Goal: Information Seeking & Learning: Learn about a topic

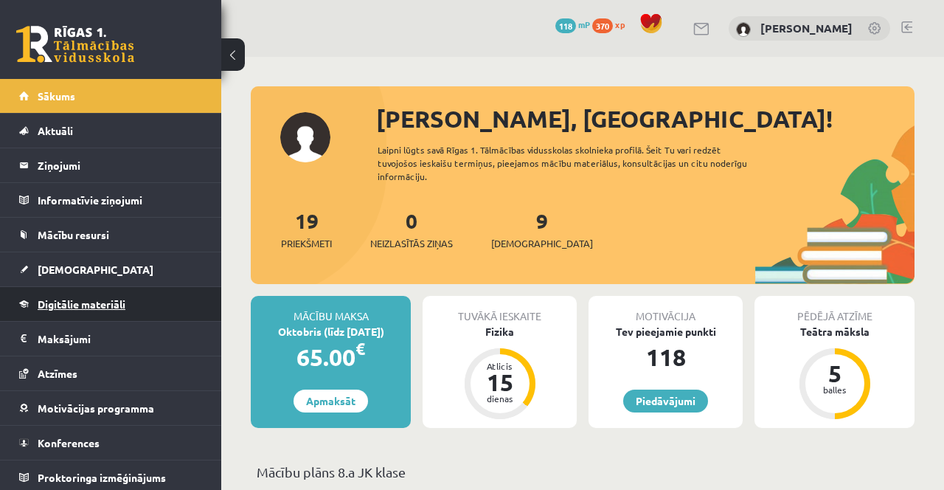
click at [173, 307] on link "Digitālie materiāli" at bounding box center [111, 304] width 184 height 34
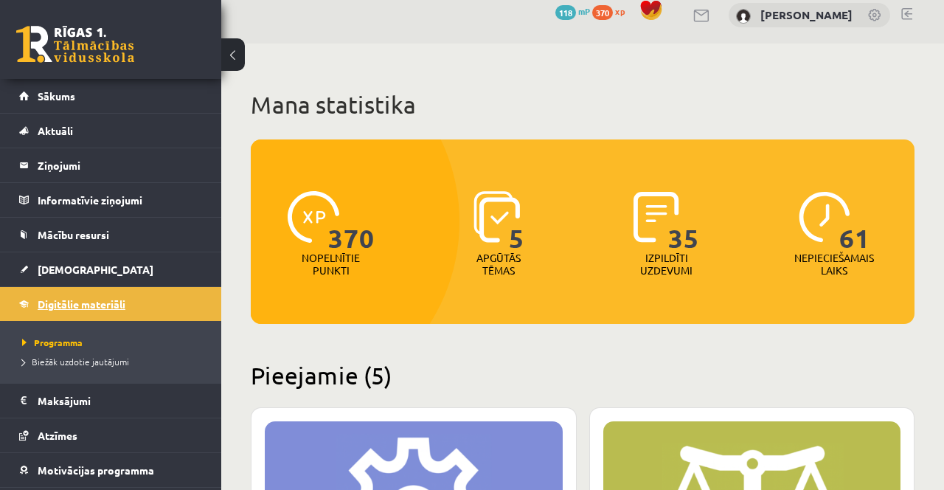
scroll to position [15, 0]
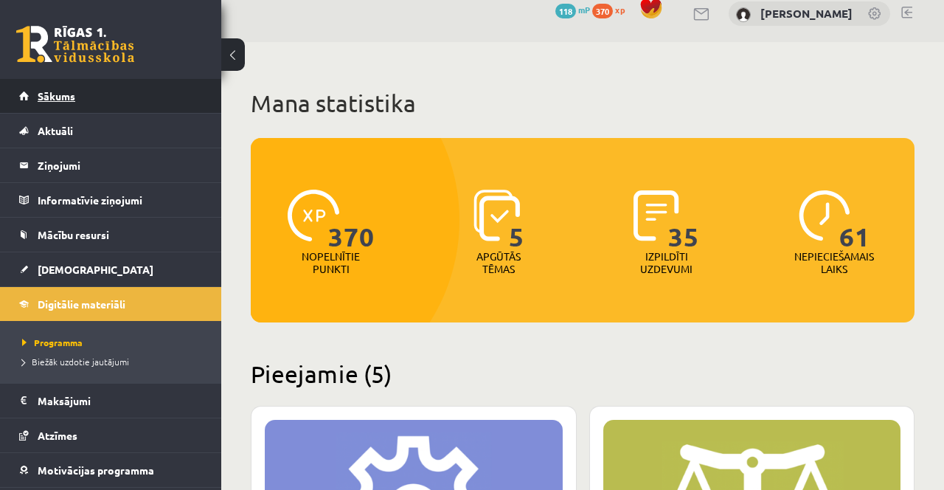
click at [73, 91] on span "Sākums" at bounding box center [57, 95] width 38 height 13
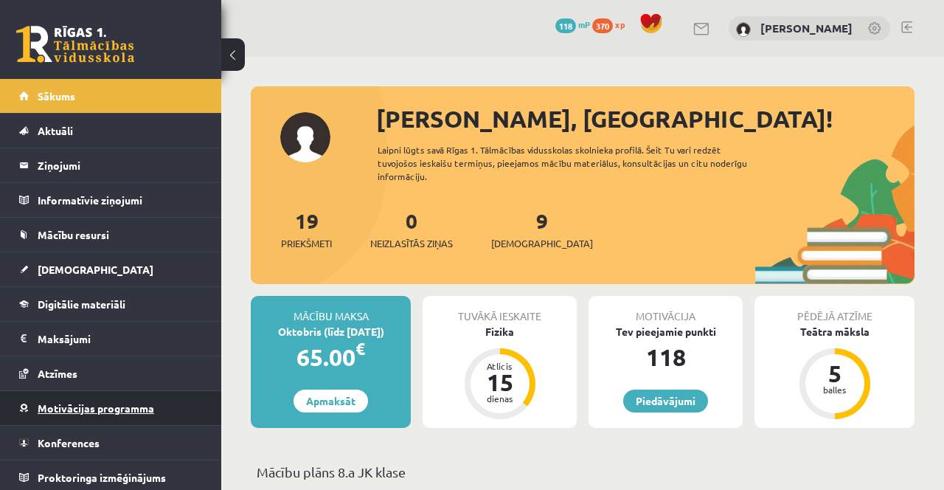
click at [42, 407] on span "Motivācijas programma" at bounding box center [96, 407] width 117 height 13
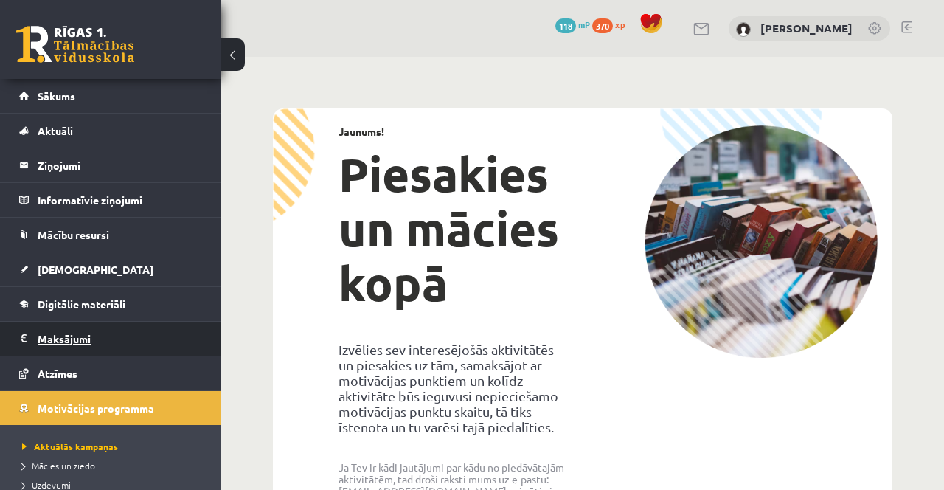
click at [44, 333] on legend "Maksājumi 0" at bounding box center [120, 338] width 165 height 34
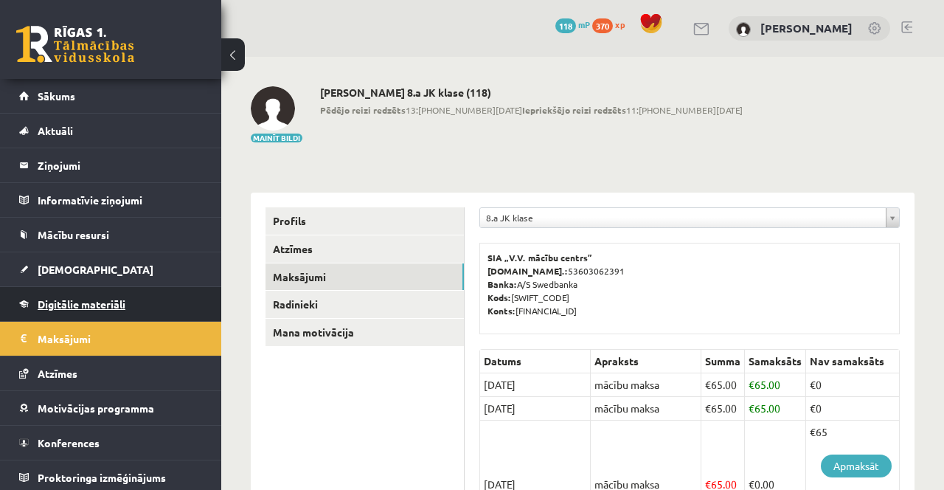
click at [36, 296] on link "Digitālie materiāli" at bounding box center [111, 304] width 184 height 34
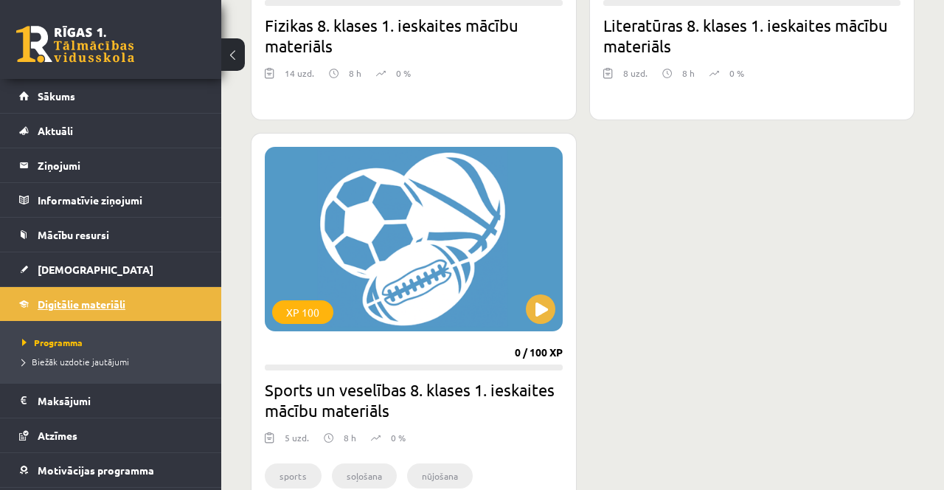
scroll to position [1121, 0]
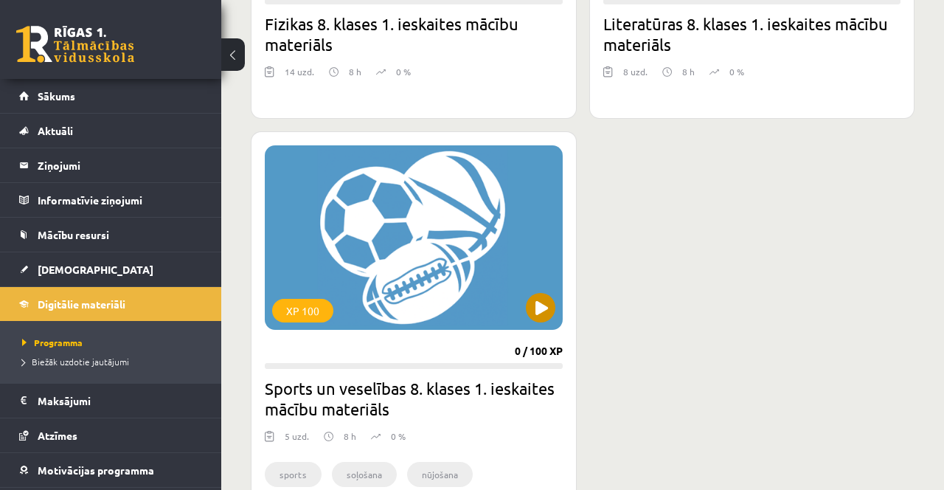
click at [378, 299] on div "XP 100" at bounding box center [414, 237] width 298 height 184
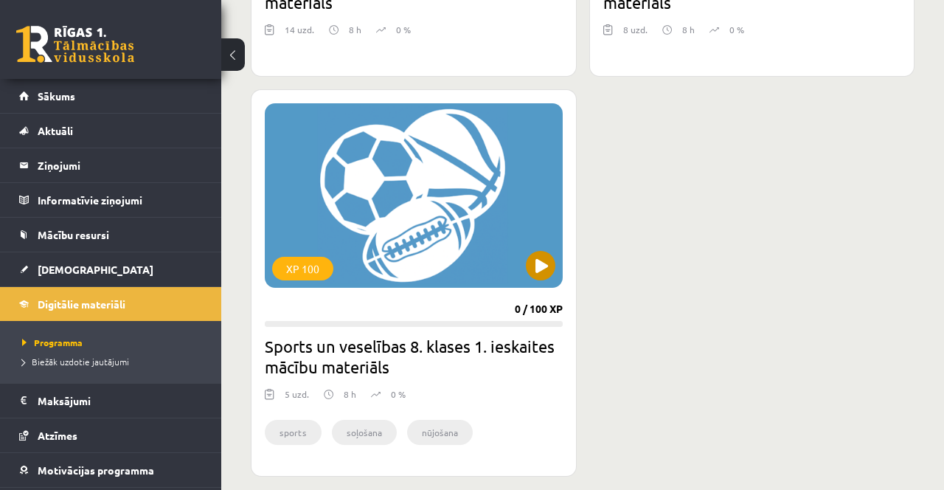
scroll to position [1168, 0]
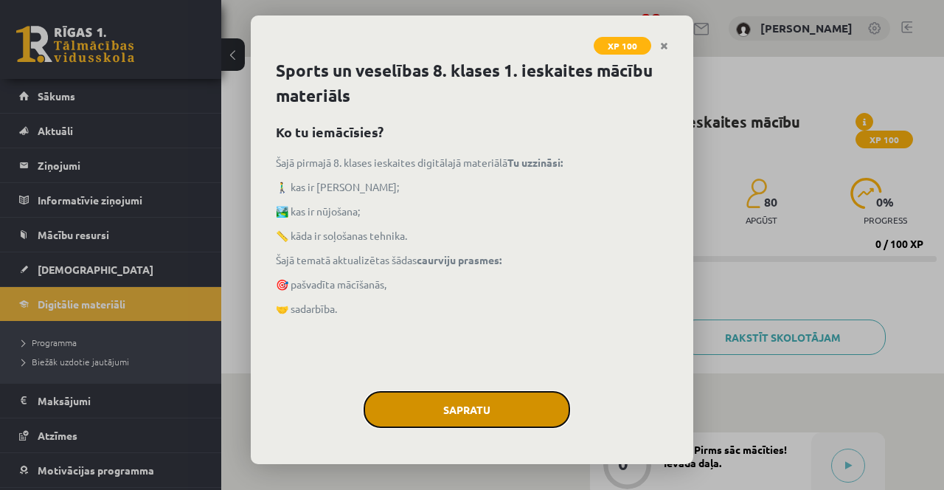
click at [502, 403] on button "Sapratu" at bounding box center [467, 409] width 206 height 37
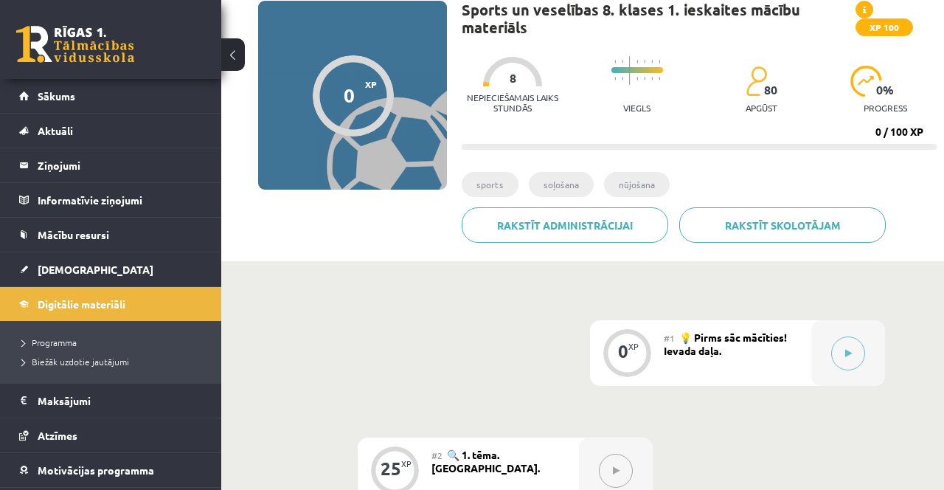
scroll to position [111, 0]
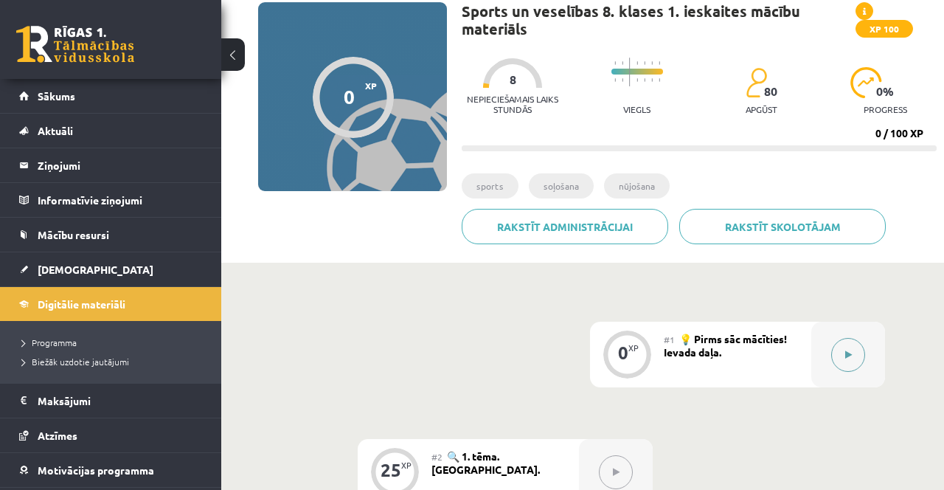
click at [821, 352] on div at bounding box center [848, 354] width 74 height 66
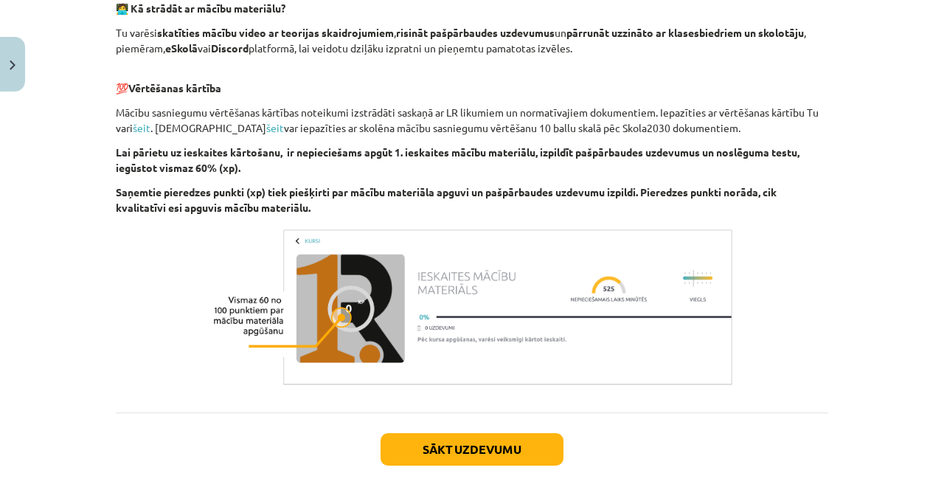
scroll to position [509, 0]
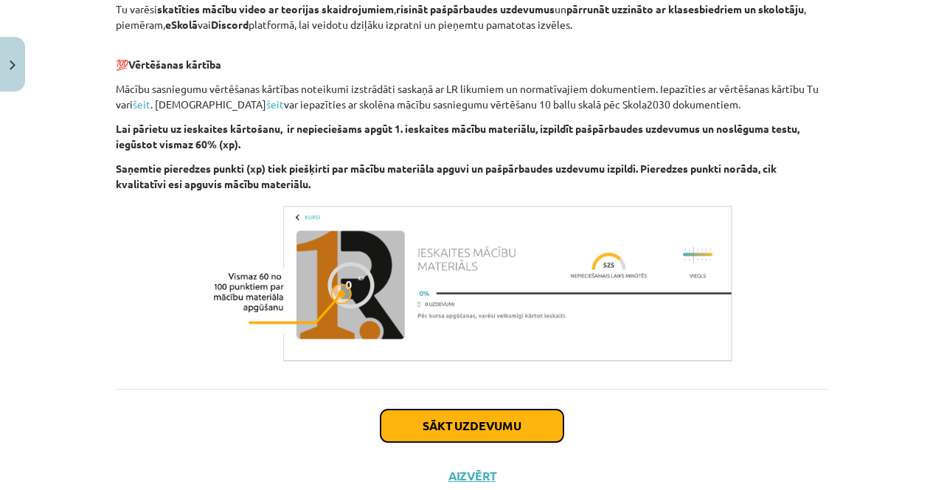
click at [524, 428] on button "Sākt uzdevumu" at bounding box center [471, 425] width 183 height 32
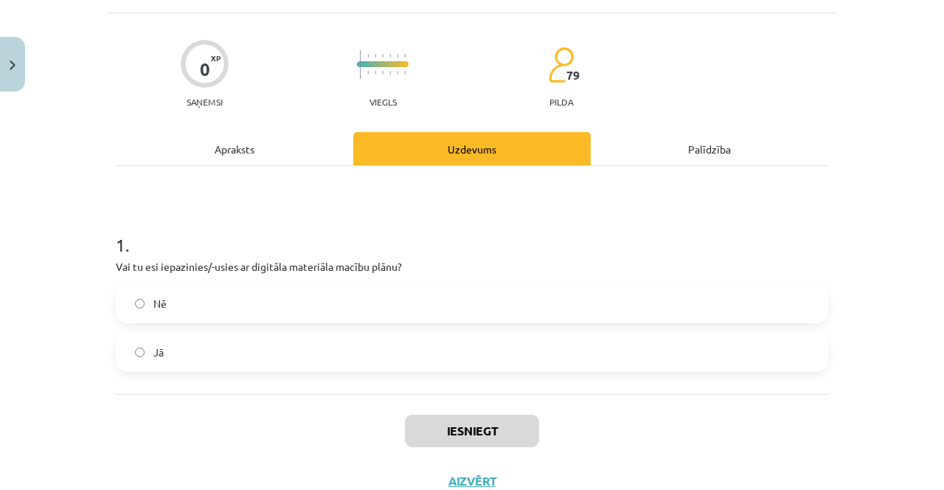
scroll to position [90, 0]
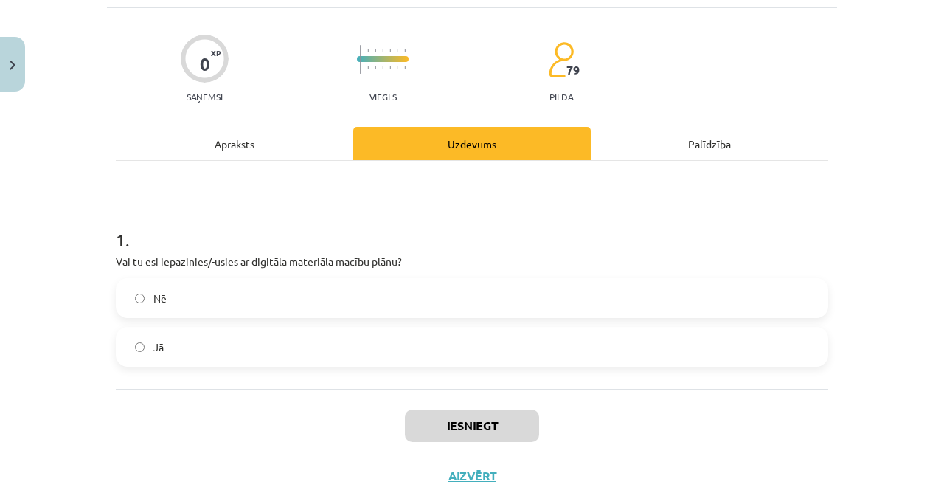
click at [160, 350] on span "Jā" at bounding box center [158, 346] width 10 height 15
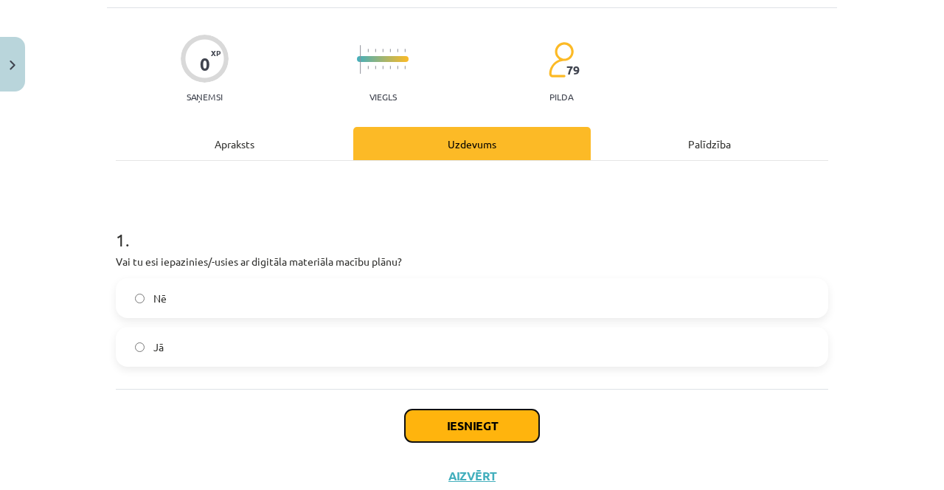
click at [498, 434] on button "Iesniegt" at bounding box center [472, 425] width 134 height 32
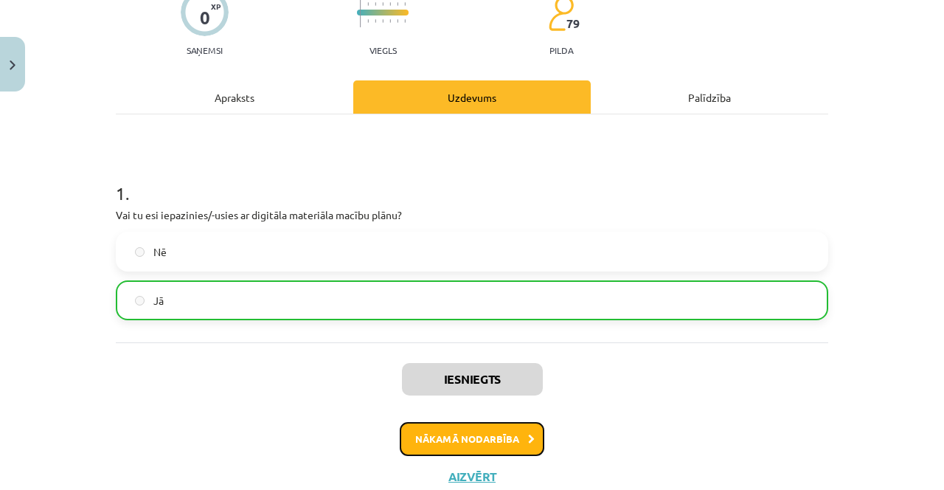
click at [479, 449] on button "Nākamā nodarbība" at bounding box center [472, 439] width 145 height 34
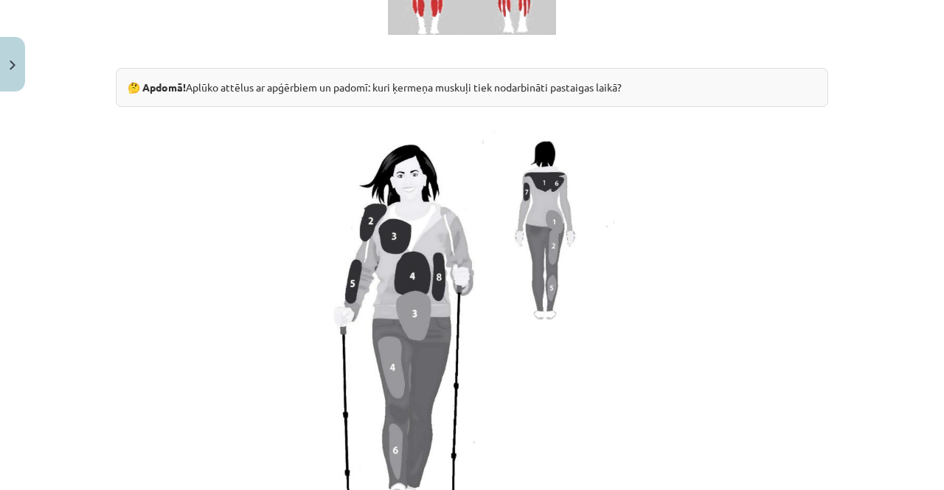
scroll to position [1326, 0]
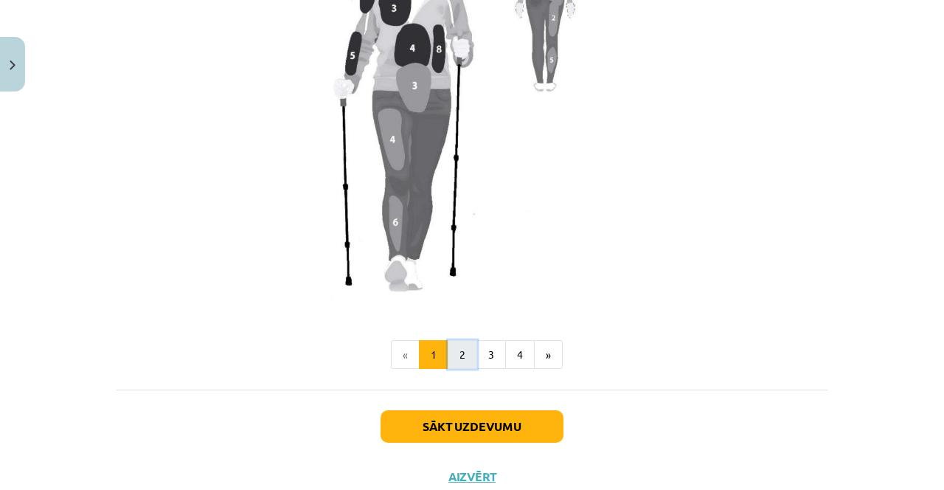
click at [459, 350] on button "2" at bounding box center [462, 354] width 29 height 29
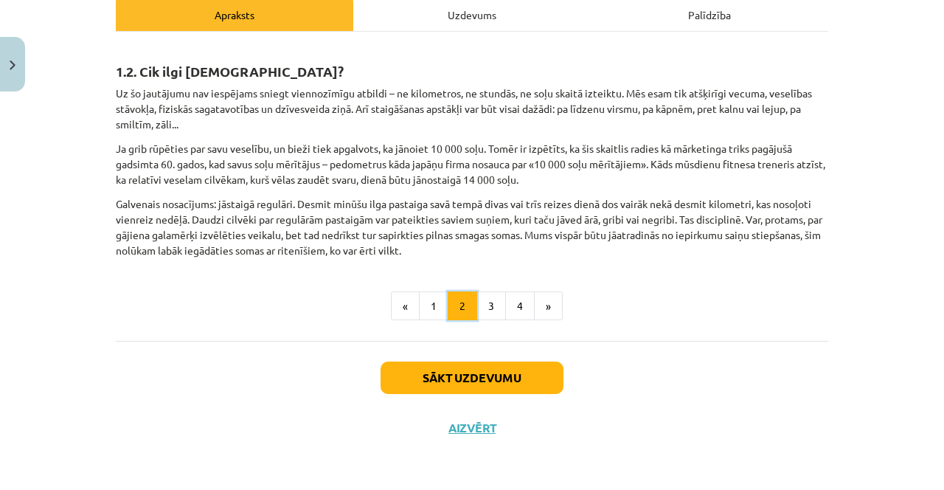
scroll to position [171, 0]
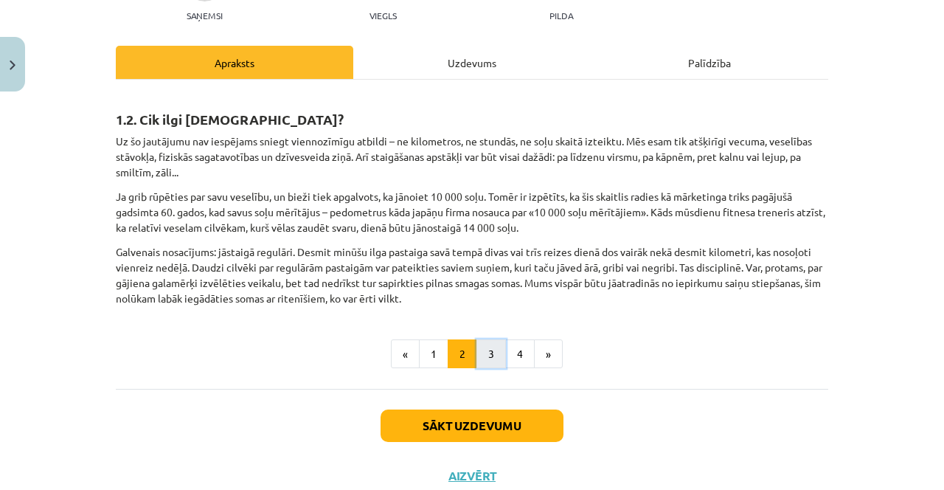
click at [489, 355] on button "3" at bounding box center [490, 353] width 29 height 29
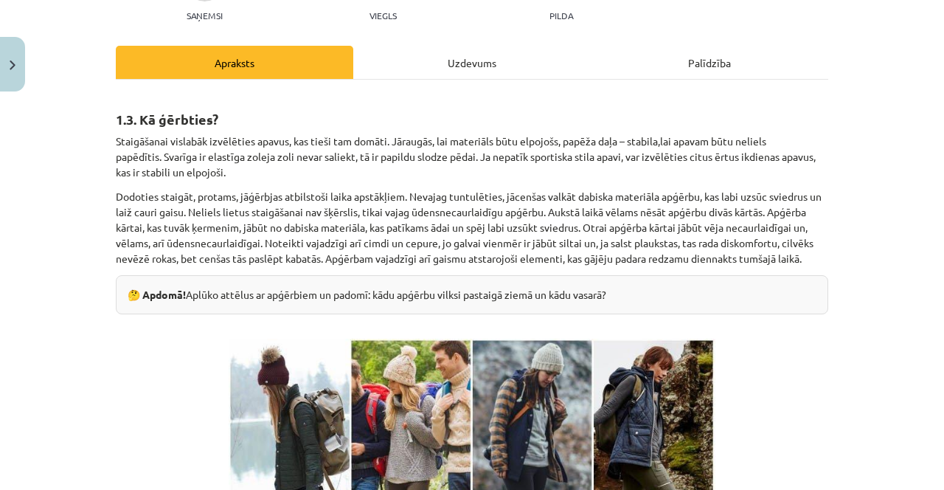
scroll to position [47, 0]
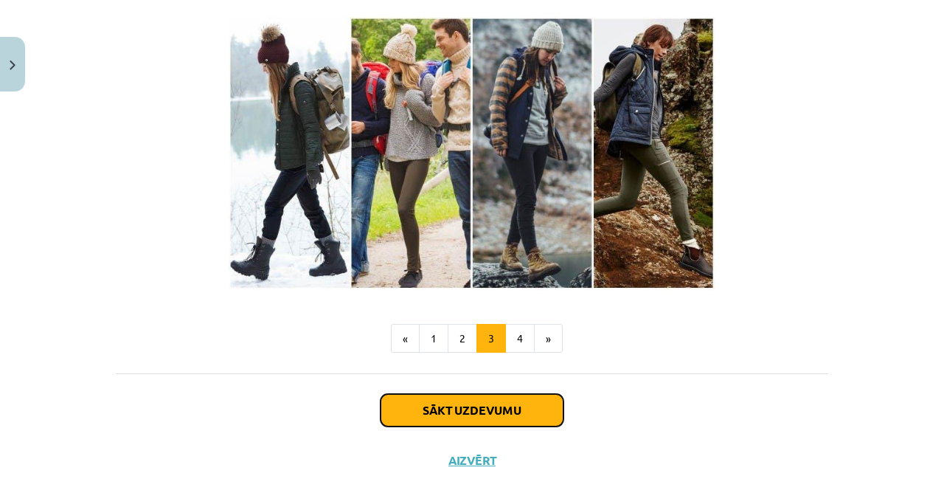
click at [485, 394] on button "Sākt uzdevumu" at bounding box center [471, 410] width 183 height 32
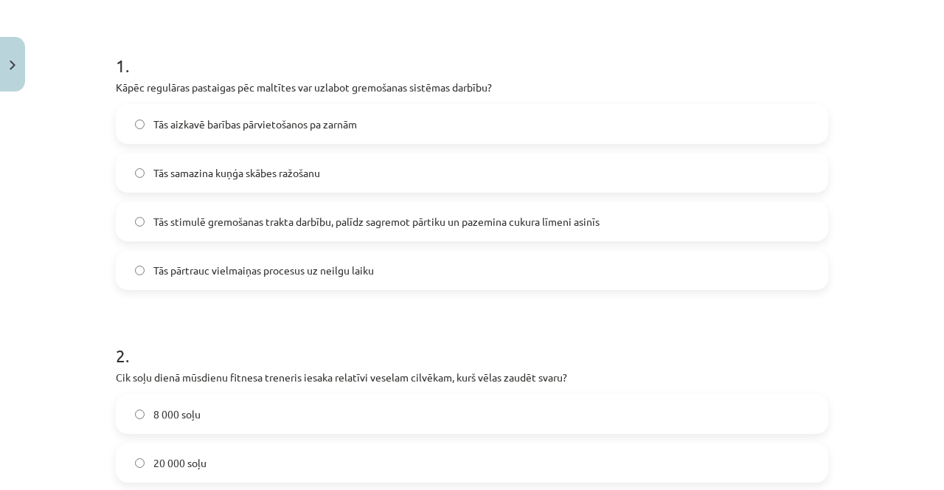
scroll to position [265, 0]
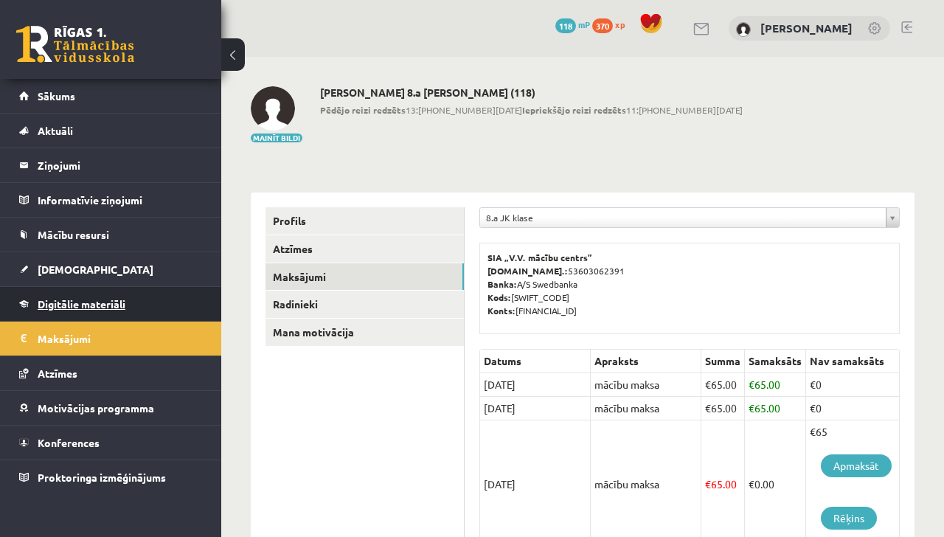
click at [97, 320] on link "Digitālie materiāli" at bounding box center [111, 304] width 184 height 34
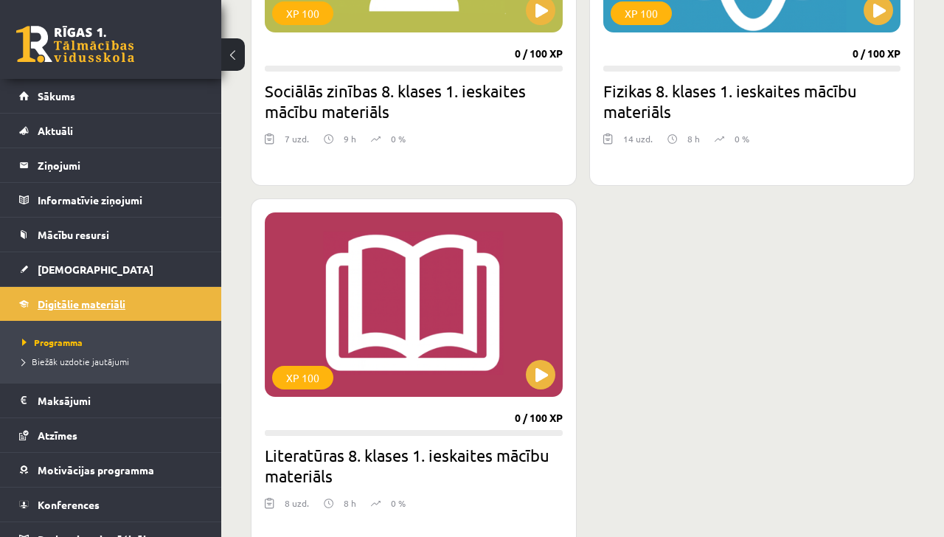
scroll to position [1056, 0]
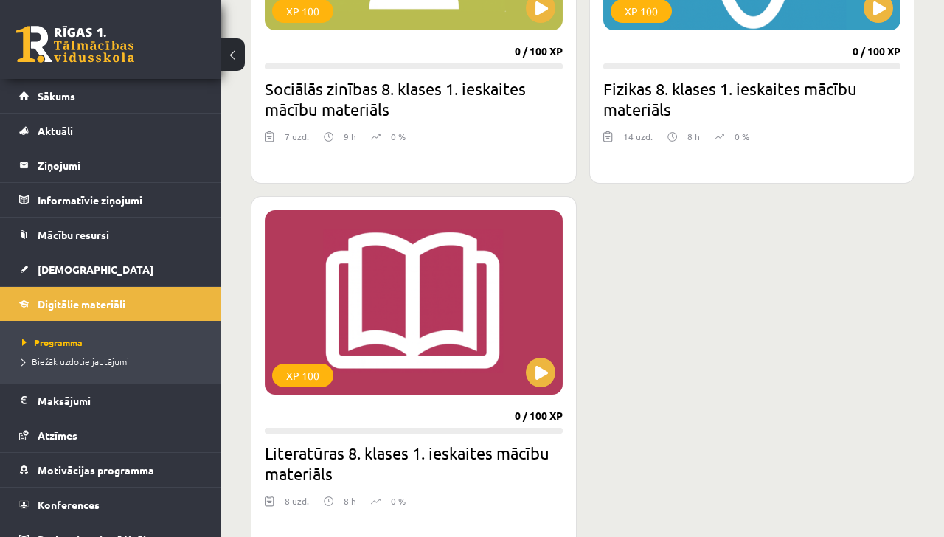
click at [849, 136] on div "14 uzd. 8 h 0 %" at bounding box center [752, 141] width 298 height 22
click at [846, 115] on h2 "Fizikas 8. klases 1. ieskaites mācību materiāls" at bounding box center [752, 98] width 298 height 41
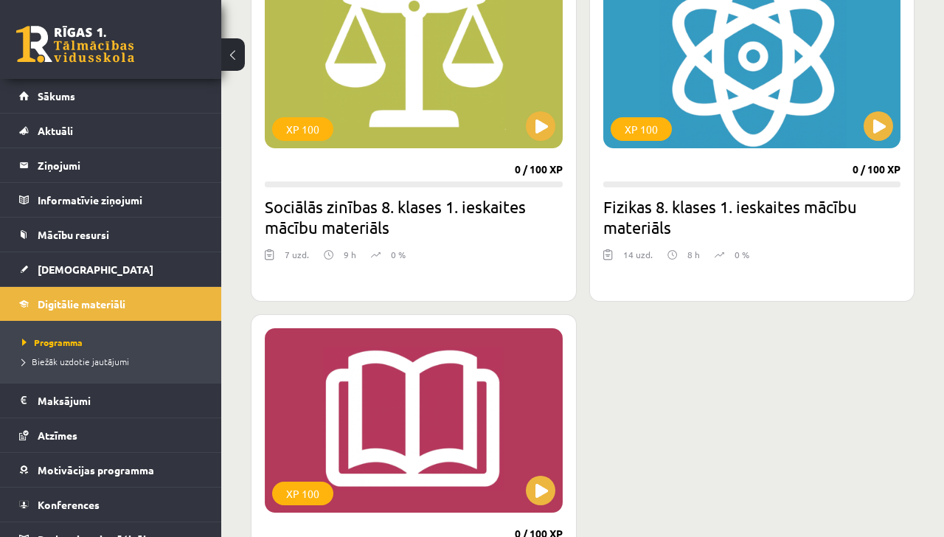
scroll to position [933, 0]
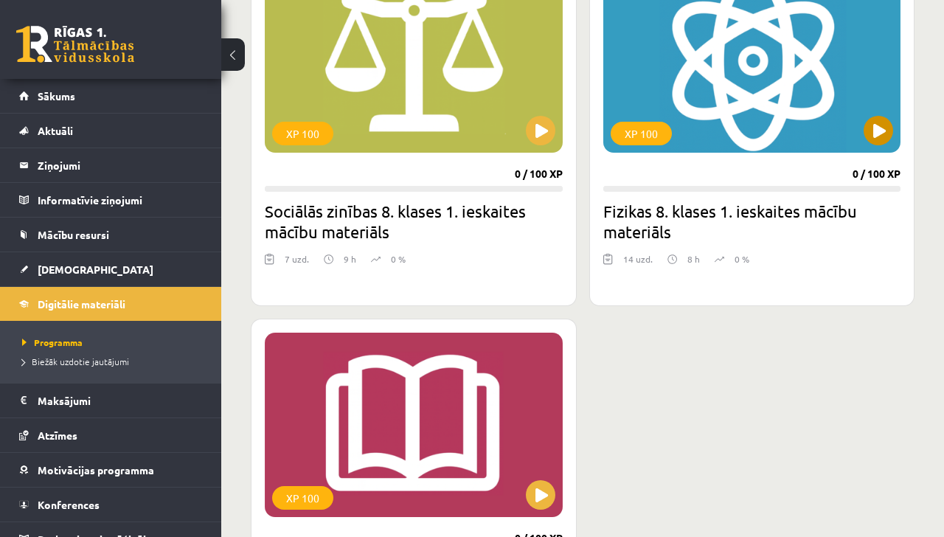
click at [829, 80] on div "XP 100" at bounding box center [752, 60] width 298 height 184
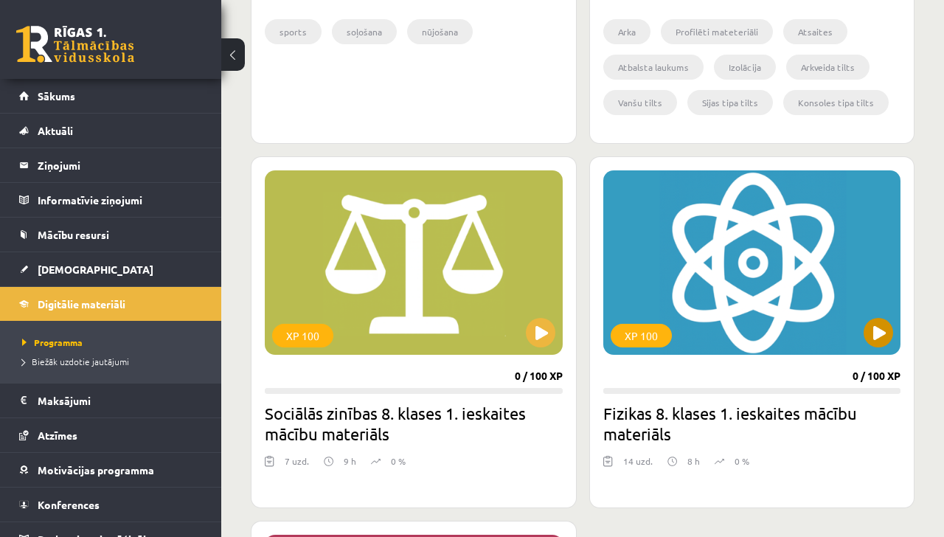
scroll to position [729, 0]
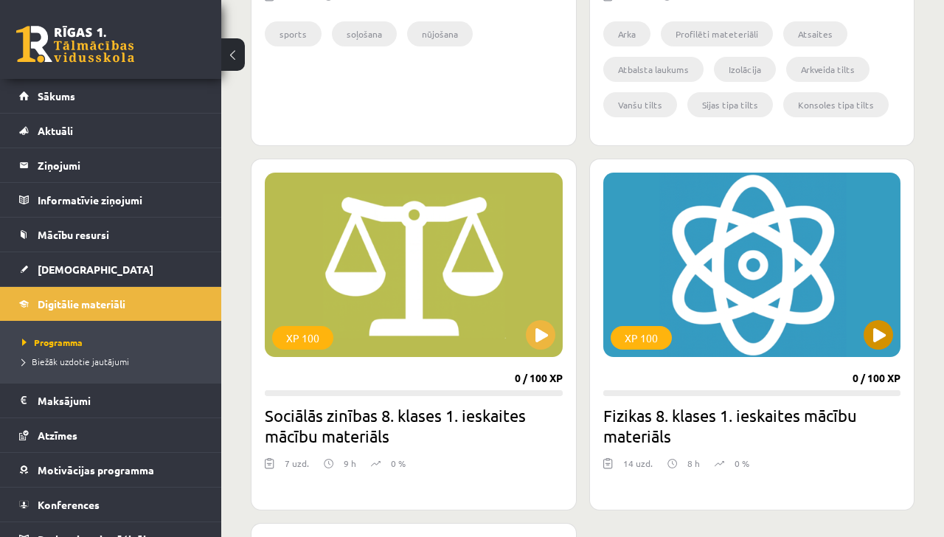
click at [634, 326] on div "XP 100" at bounding box center [641, 338] width 61 height 24
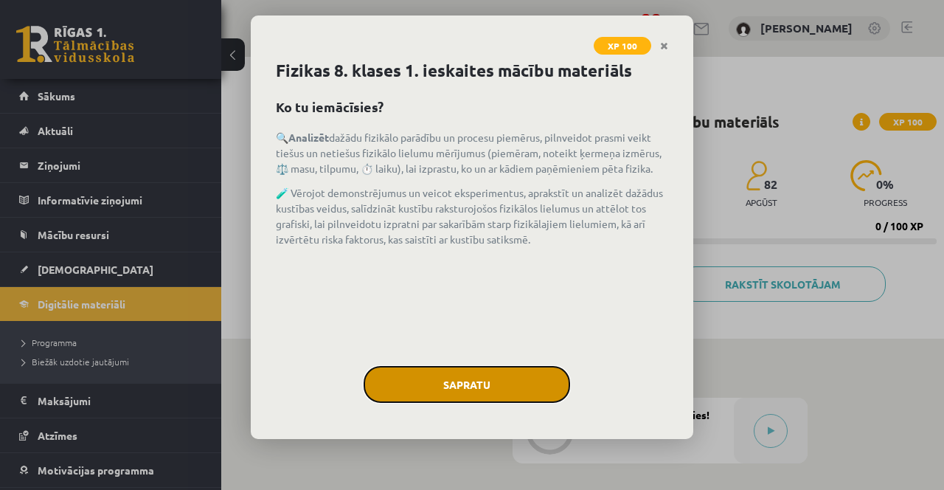
click at [447, 366] on button "Sapratu" at bounding box center [467, 384] width 206 height 37
